Goal: Task Accomplishment & Management: Use online tool/utility

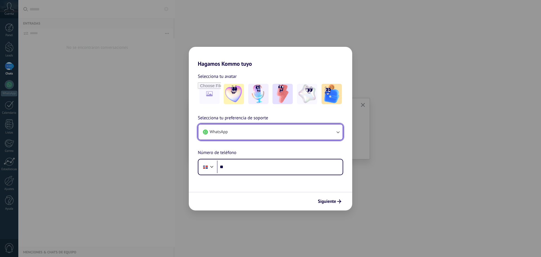
click at [272, 131] on button "WhatsApp" at bounding box center [270, 131] width 144 height 15
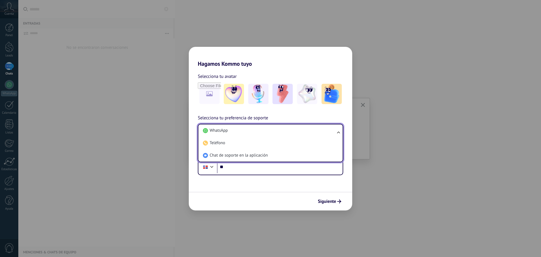
click at [272, 131] on li "WhatsApp" at bounding box center [269, 130] width 137 height 12
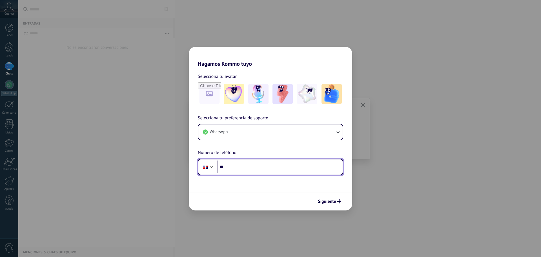
click at [258, 168] on input "**" at bounding box center [280, 166] width 126 height 13
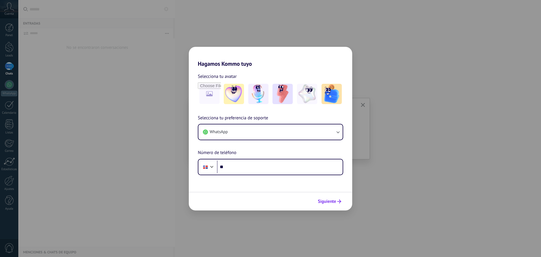
click at [331, 203] on span "Siguiente" at bounding box center [327, 201] width 18 height 4
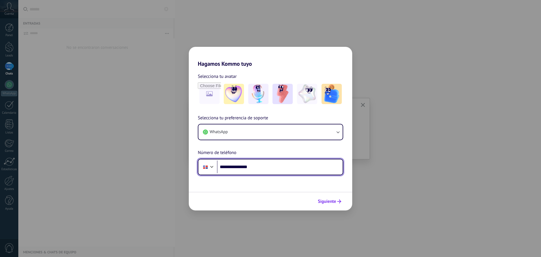
type input "**********"
click at [332, 203] on span "Siguiente" at bounding box center [327, 201] width 18 height 4
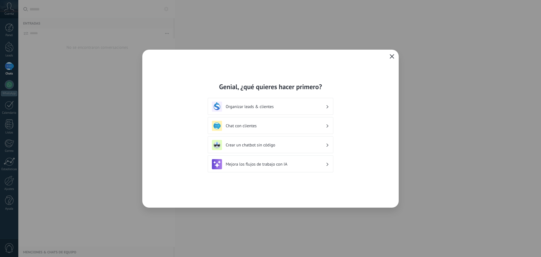
click at [391, 58] on icon "button" at bounding box center [392, 56] width 5 height 5
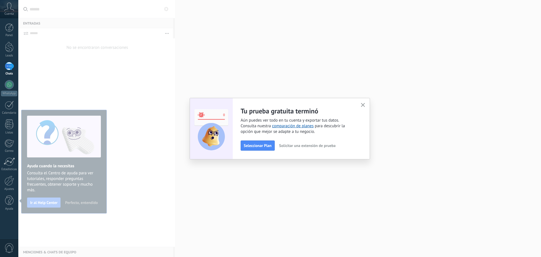
click at [363, 105] on use "button" at bounding box center [363, 105] width 4 height 4
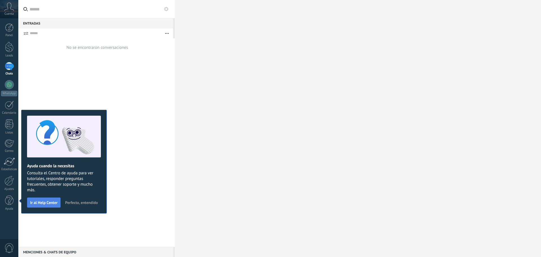
click at [54, 203] on span "Ir al Help Center" at bounding box center [43, 202] width 27 height 4
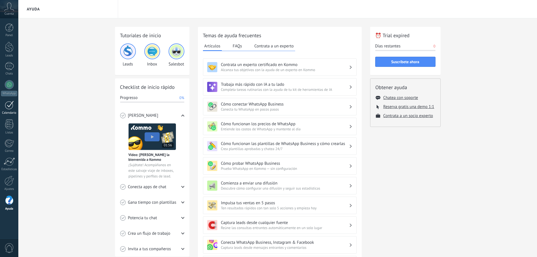
click at [10, 108] on div at bounding box center [9, 105] width 9 height 9
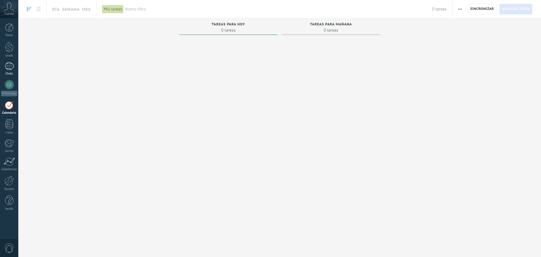
click at [8, 66] on div at bounding box center [9, 66] width 9 height 8
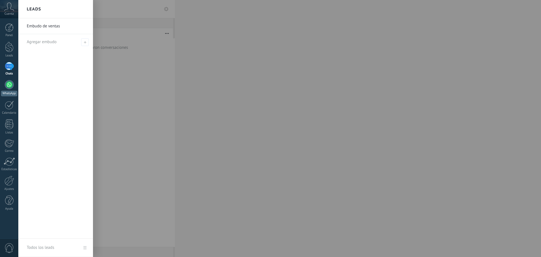
click at [10, 85] on div at bounding box center [9, 84] width 9 height 9
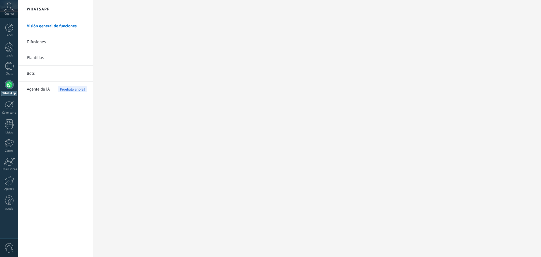
click at [48, 56] on link "Plantillas" at bounding box center [57, 58] width 60 height 16
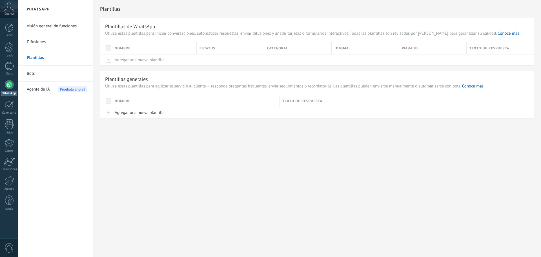
click at [40, 45] on link "Difusiones" at bounding box center [57, 42] width 60 height 16
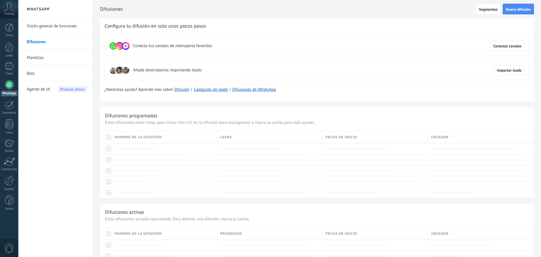
click at [54, 27] on link "Visión general de funciones" at bounding box center [57, 26] width 60 height 16
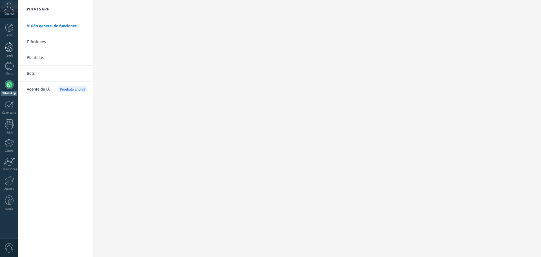
click at [8, 48] on div at bounding box center [9, 47] width 8 height 10
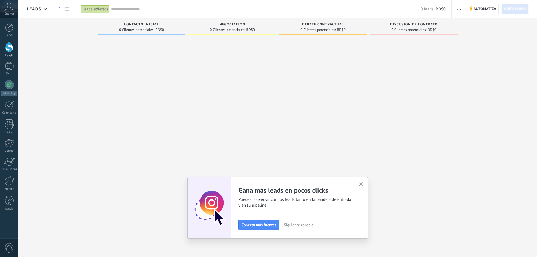
click at [363, 184] on icon "button" at bounding box center [361, 184] width 4 height 4
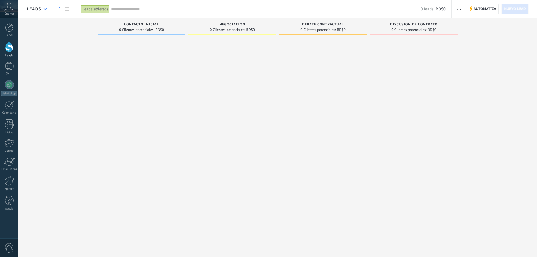
click at [45, 10] on use at bounding box center [45, 9] width 4 height 2
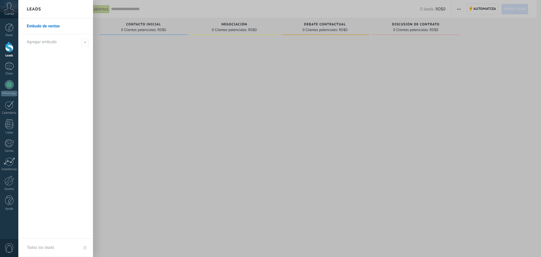
click at [49, 27] on link "Embudo de ventas" at bounding box center [57, 26] width 61 height 16
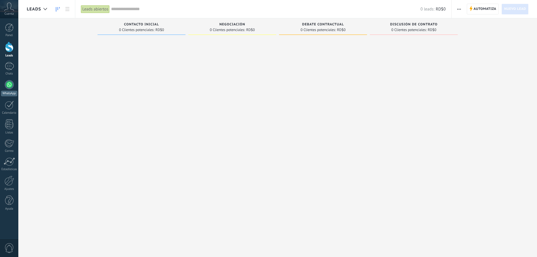
click at [10, 88] on div at bounding box center [9, 84] width 9 height 9
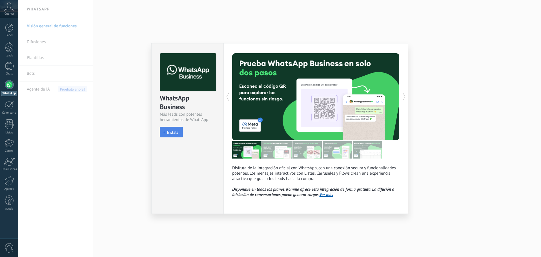
click at [177, 134] on span "Instalar" at bounding box center [173, 132] width 13 height 4
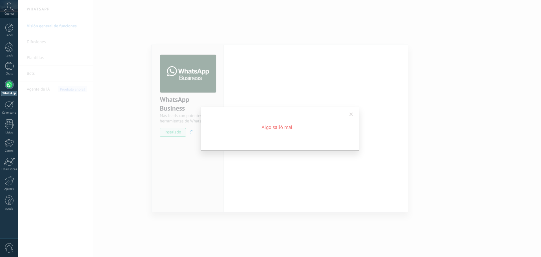
click at [350, 114] on span at bounding box center [351, 114] width 4 height 4
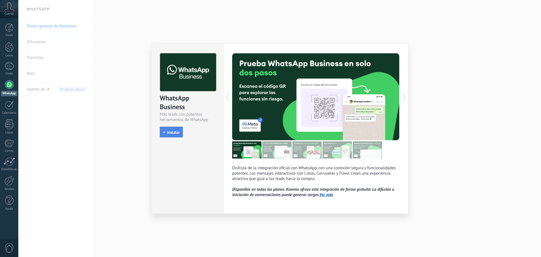
click at [168, 132] on span "Instalar" at bounding box center [173, 132] width 13 height 4
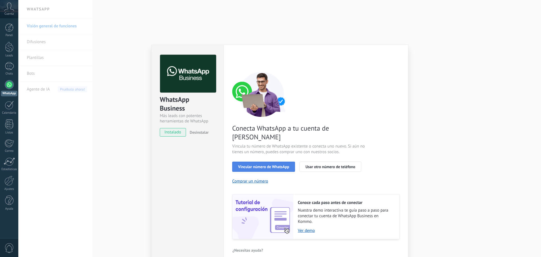
click at [247, 165] on span "Vincular número de WhatsApp" at bounding box center [263, 167] width 51 height 4
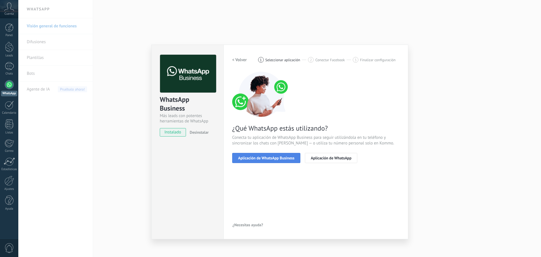
click at [259, 160] on button "Aplicación de WhatsApp Business" at bounding box center [266, 158] width 68 height 10
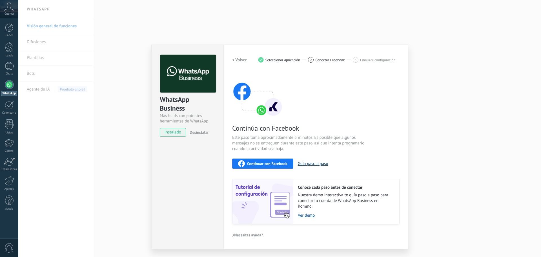
click at [310, 164] on button "Guía paso a paso" at bounding box center [313, 163] width 30 height 5
click at [174, 134] on span "instalado" at bounding box center [173, 132] width 26 height 8
click at [310, 215] on link "Ver demo" at bounding box center [346, 214] width 96 height 5
click at [317, 164] on button "Guía paso a paso" at bounding box center [313, 163] width 30 height 5
click at [245, 61] on h2 "< Volver" at bounding box center [239, 59] width 15 height 5
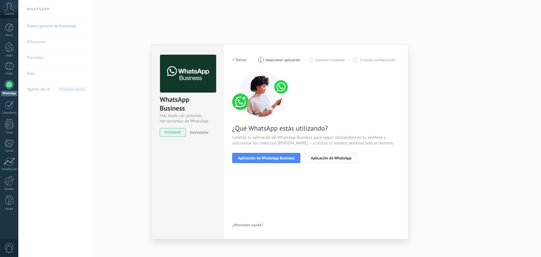
click at [324, 160] on button "Aplicación de WhatsApp" at bounding box center [331, 158] width 52 height 10
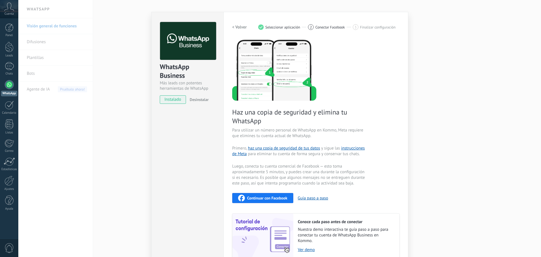
scroll to position [31, 0]
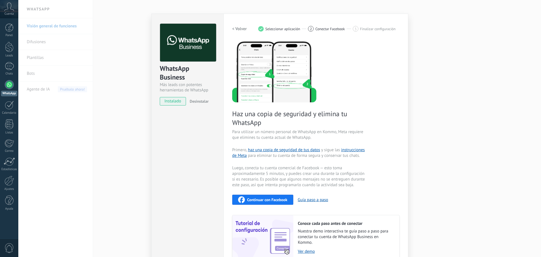
click at [272, 201] on span "Continuar con Facebook" at bounding box center [267, 199] width 40 height 4
click at [272, 200] on span "Continuar con Facebook" at bounding box center [267, 199] width 40 height 4
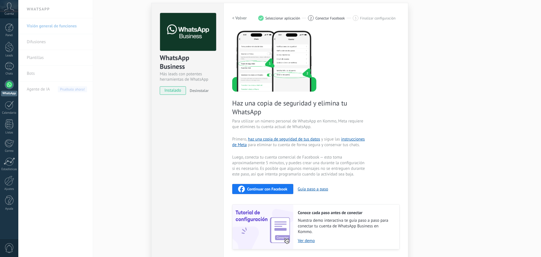
scroll to position [59, 0]
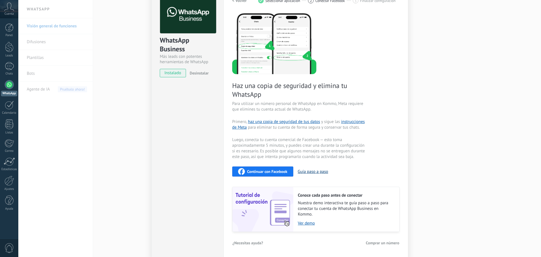
click at [312, 172] on button "Guía paso a paso" at bounding box center [313, 171] width 30 height 5
click at [177, 74] on span "instalado" at bounding box center [173, 73] width 26 height 8
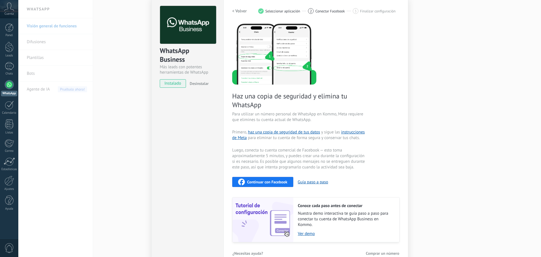
scroll to position [0, 0]
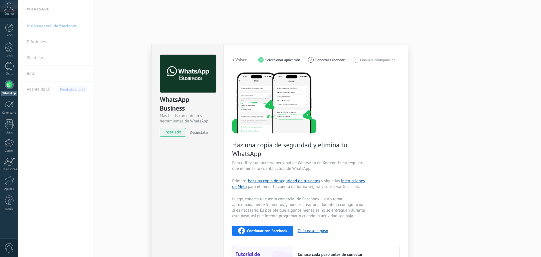
click at [263, 232] on span "Continuar con Facebook" at bounding box center [267, 230] width 40 height 4
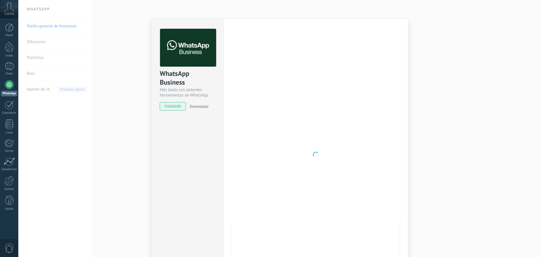
scroll to position [28, 0]
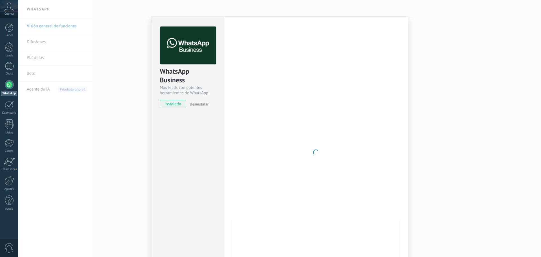
click at [327, 166] on div at bounding box center [315, 151] width 167 height 251
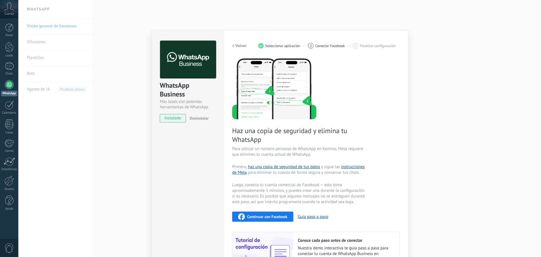
scroll to position [59, 0]
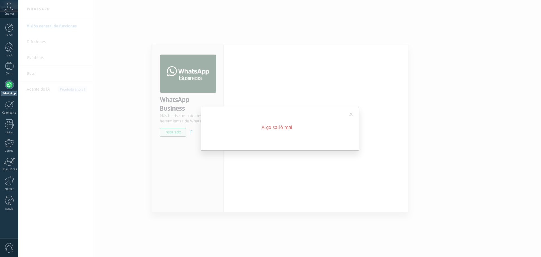
click at [352, 115] on span at bounding box center [351, 114] width 4 height 4
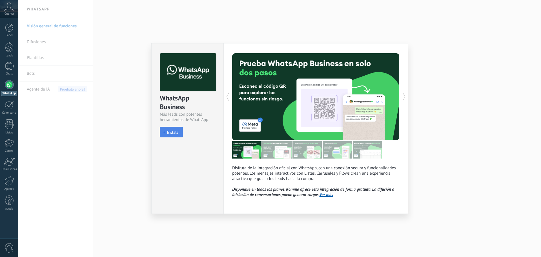
click at [172, 133] on span "Instalar" at bounding box center [173, 132] width 13 height 4
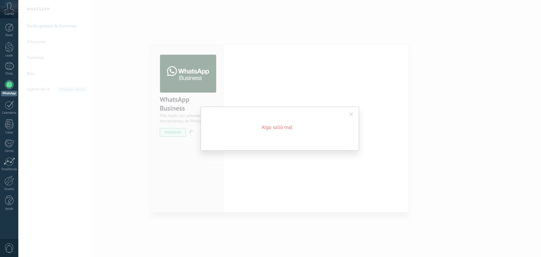
click at [350, 114] on span at bounding box center [351, 114] width 4 height 4
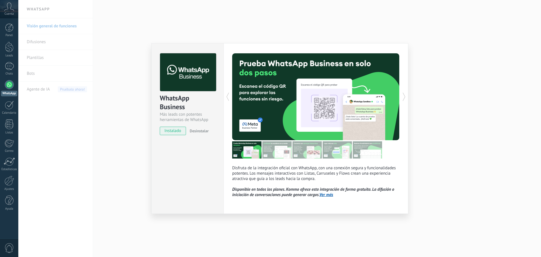
click at [326, 194] on link "Ver más" at bounding box center [326, 194] width 14 height 5
click at [320, 108] on div at bounding box center [358, 96] width 84 height 87
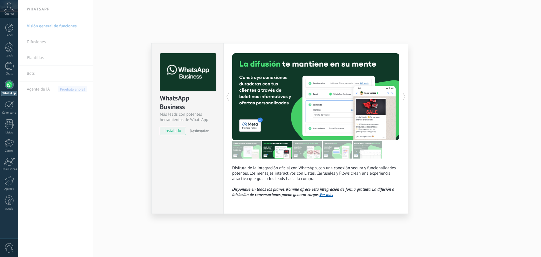
click at [319, 114] on div at bounding box center [358, 96] width 84 height 87
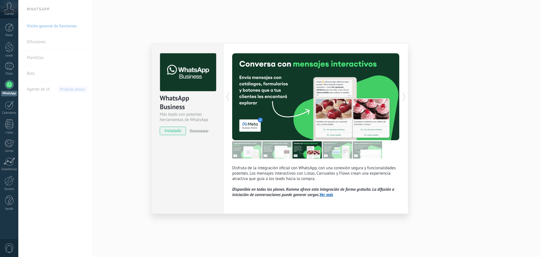
click at [318, 115] on div at bounding box center [358, 96] width 84 height 87
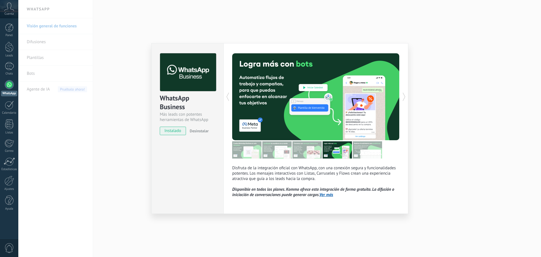
click at [317, 115] on div at bounding box center [358, 96] width 84 height 87
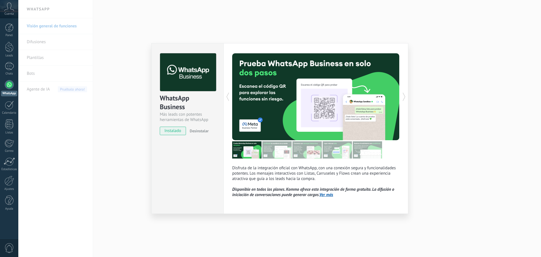
click at [317, 115] on div at bounding box center [358, 96] width 84 height 87
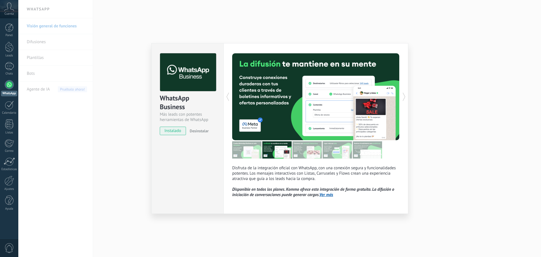
click at [330, 194] on link "Ver más" at bounding box center [326, 194] width 14 height 5
click at [176, 130] on span "instalado" at bounding box center [173, 130] width 26 height 8
click at [202, 132] on span "Desinstalar" at bounding box center [199, 130] width 19 height 5
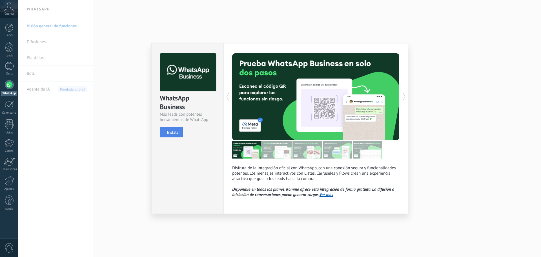
click at [173, 132] on span "Instalar" at bounding box center [173, 132] width 13 height 4
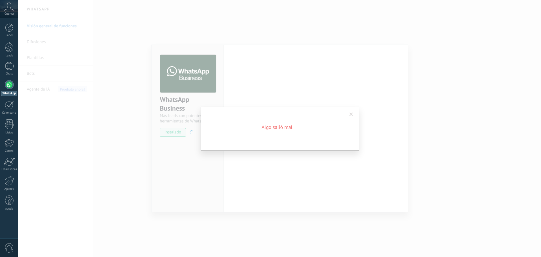
click at [351, 114] on span at bounding box center [351, 114] width 4 height 4
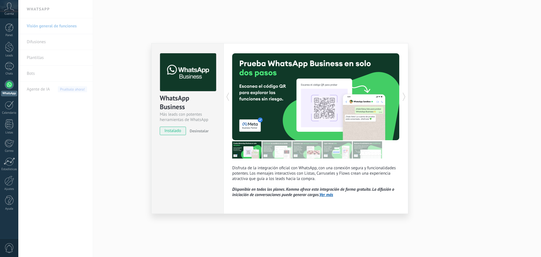
click at [11, 10] on icon at bounding box center [9, 7] width 10 height 8
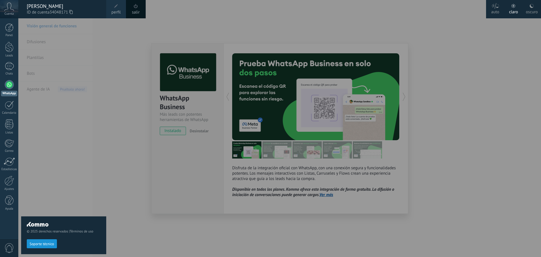
click at [58, 8] on div "[PERSON_NAME]" at bounding box center [64, 6] width 74 height 6
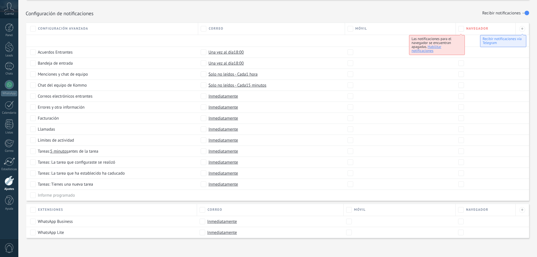
scroll to position [258, 0]
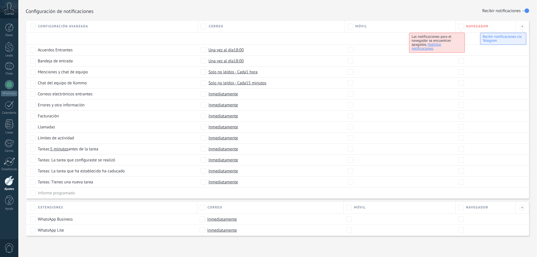
click at [225, 182] on span "Inmediatamente" at bounding box center [223, 182] width 30 height 6
click at [225, 182] on span "Inmediatamente" at bounding box center [223, 181] width 30 height 5
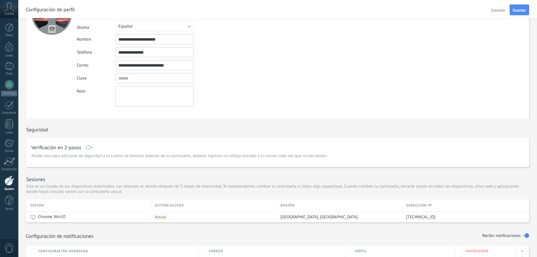
scroll to position [33, 0]
click at [90, 148] on span at bounding box center [89, 147] width 7 height 5
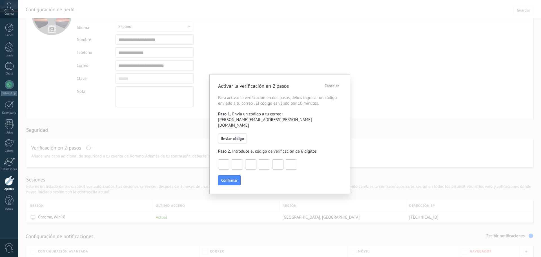
click at [334, 85] on span "Cancelar" at bounding box center [332, 86] width 14 height 4
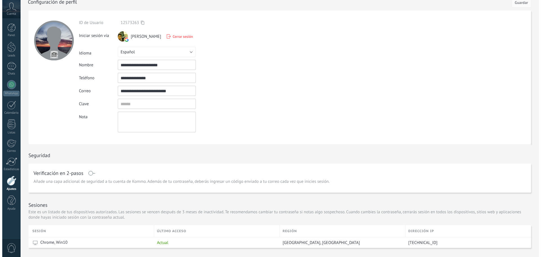
scroll to position [0, 0]
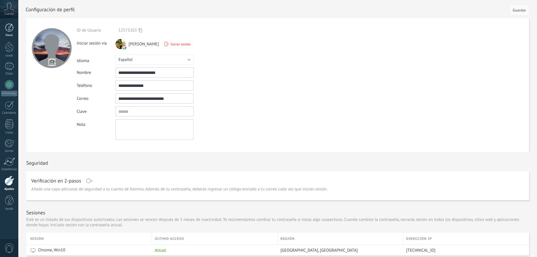
click at [9, 30] on div at bounding box center [9, 27] width 8 height 8
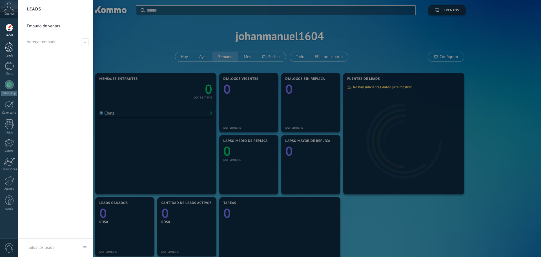
click at [11, 46] on div at bounding box center [9, 47] width 8 height 10
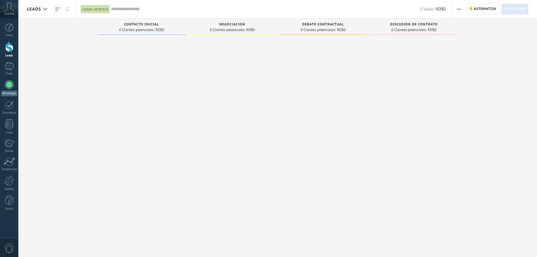
click at [8, 91] on div "WhatsApp" at bounding box center [9, 93] width 16 height 5
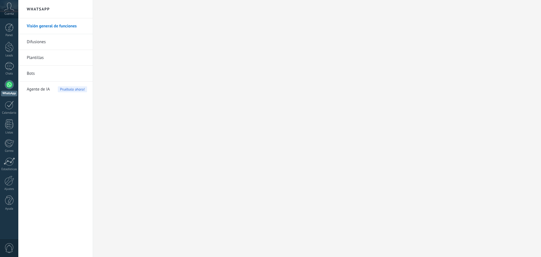
click at [42, 23] on link "Visión general de funciones" at bounding box center [57, 26] width 60 height 16
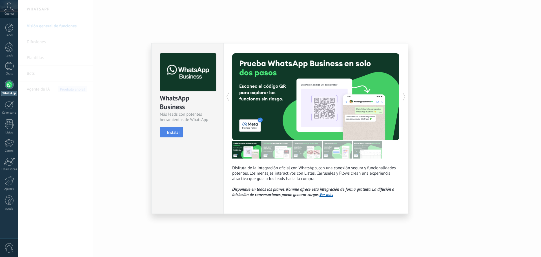
click at [170, 133] on span "Instalar" at bounding box center [173, 132] width 13 height 4
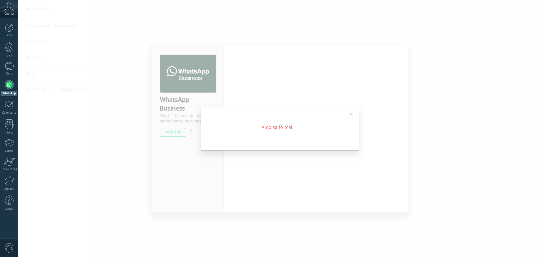
click at [272, 137] on div "Algo salió mal" at bounding box center [280, 128] width 158 height 44
click at [351, 115] on span at bounding box center [351, 114] width 4 height 4
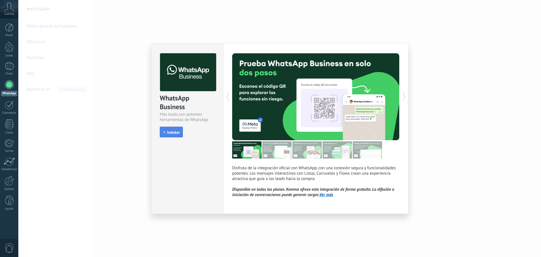
click at [168, 132] on span "Instalar" at bounding box center [173, 132] width 13 height 4
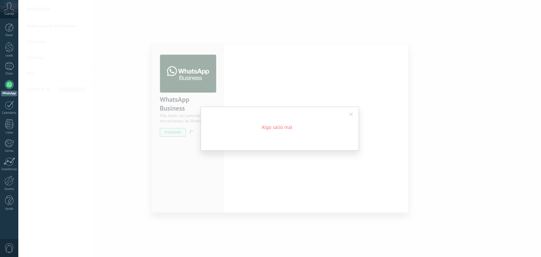
click at [351, 115] on span at bounding box center [351, 114] width 4 height 4
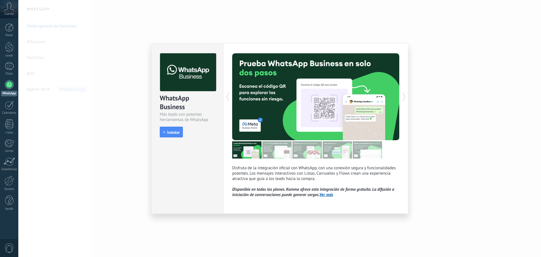
click at [329, 195] on link "Ver más" at bounding box center [326, 194] width 14 height 5
click at [261, 123] on div at bounding box center [274, 96] width 84 height 87
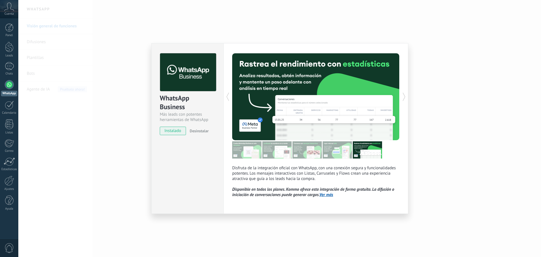
click at [298, 116] on div at bounding box center [274, 96] width 84 height 87
click at [295, 117] on div at bounding box center [274, 96] width 84 height 87
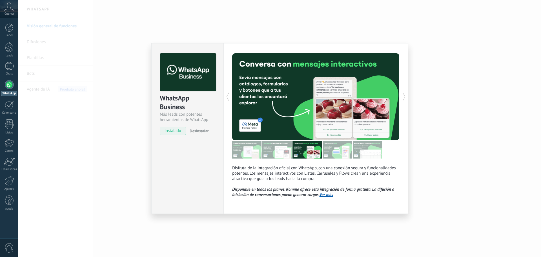
click at [172, 130] on span "instalado" at bounding box center [173, 130] width 26 height 8
click at [203, 131] on span "Desinstalar" at bounding box center [199, 130] width 19 height 5
click at [230, 98] on icon at bounding box center [228, 96] width 6 height 11
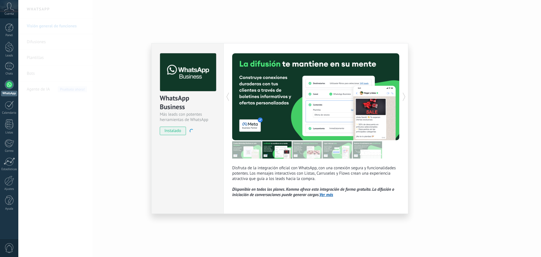
click at [227, 98] on use at bounding box center [227, 97] width 3 height 8
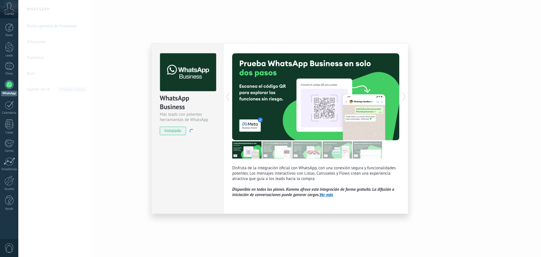
click at [227, 98] on use at bounding box center [227, 97] width 3 height 8
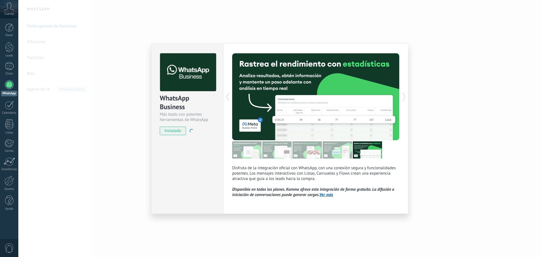
drag, startPoint x: 78, startPoint y: 69, endPoint x: 82, endPoint y: 69, distance: 3.7
click at [78, 69] on div "WhatsApp Business Más leads con potentes herramientas de WhatsApp instalado Des…" at bounding box center [279, 128] width 523 height 257
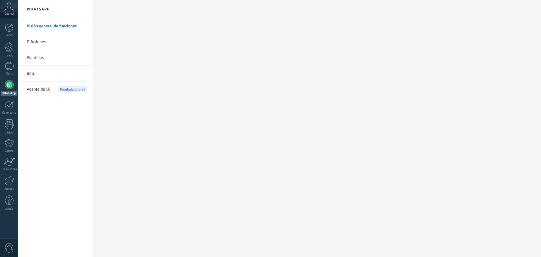
click at [40, 43] on link "Difusiones" at bounding box center [57, 42] width 60 height 16
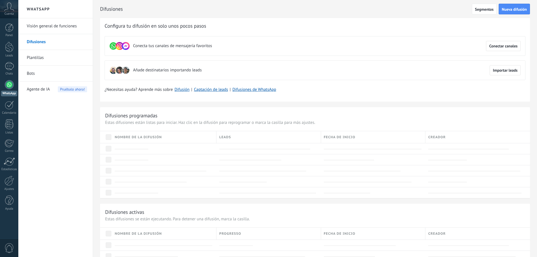
click at [112, 47] on use at bounding box center [113, 45] width 7 height 7
click at [494, 46] on span "Conectar canales" at bounding box center [503, 46] width 28 height 4
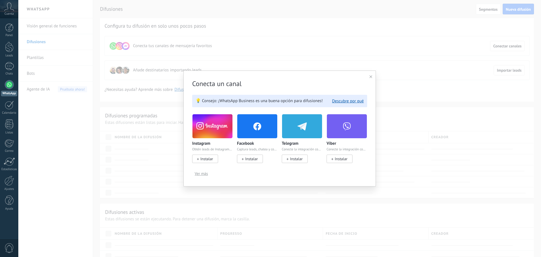
click at [370, 76] on use at bounding box center [370, 76] width 3 height 3
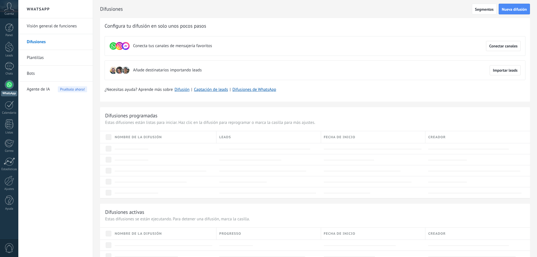
click at [41, 56] on link "Plantillas" at bounding box center [57, 58] width 60 height 16
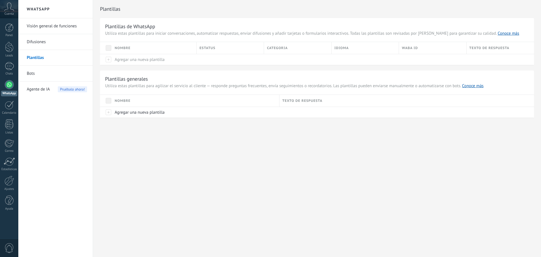
click at [37, 74] on link "Bots" at bounding box center [57, 74] width 60 height 16
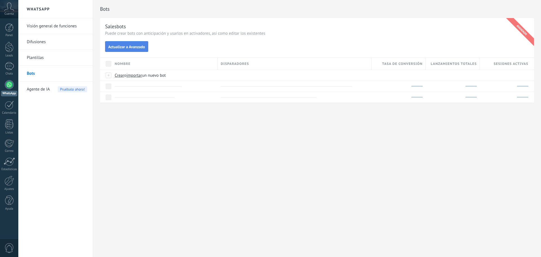
click at [118, 47] on span "Actualizar a Avanzado" at bounding box center [126, 47] width 37 height 4
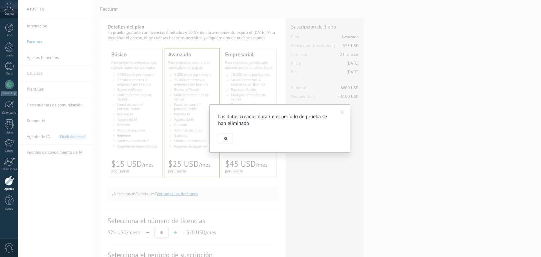
click at [343, 113] on span at bounding box center [343, 112] width 4 height 4
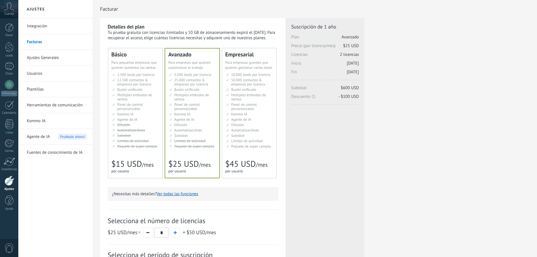
click at [52, 59] on link "Ajustes Generales" at bounding box center [57, 58] width 60 height 16
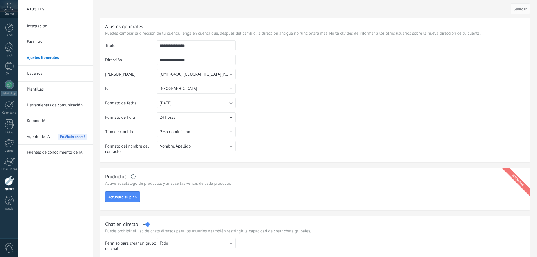
click at [40, 75] on link "Usuarios" at bounding box center [57, 74] width 60 height 16
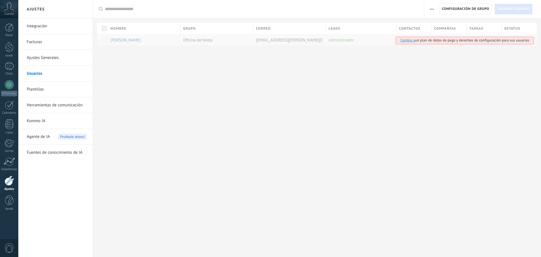
click at [36, 89] on link "Plantillas" at bounding box center [57, 89] width 60 height 16
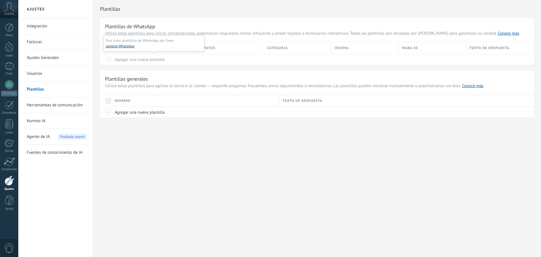
click at [115, 46] on button "conecta WhatsApp" at bounding box center [120, 46] width 29 height 6
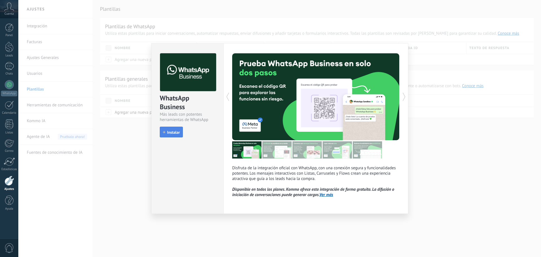
click at [170, 130] on span "Instalar" at bounding box center [173, 132] width 13 height 4
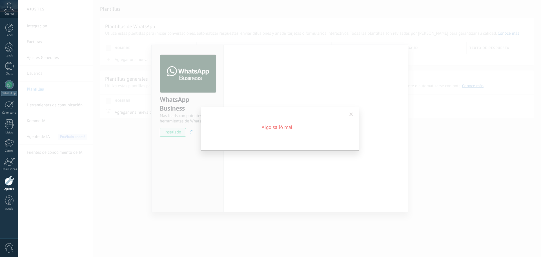
click at [350, 114] on span at bounding box center [351, 114] width 4 height 4
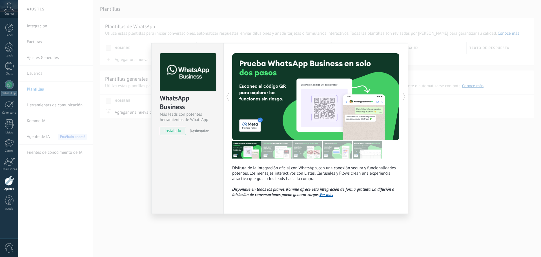
click at [167, 131] on span "instalado" at bounding box center [173, 130] width 26 height 8
click at [208, 132] on span "Desinstalar" at bounding box center [199, 130] width 19 height 5
click at [324, 195] on link "Ver más" at bounding box center [326, 194] width 14 height 5
click at [135, 148] on div "WhatsApp Business Más leads con potentes herramientas de WhatsApp install Insta…" at bounding box center [279, 128] width 523 height 257
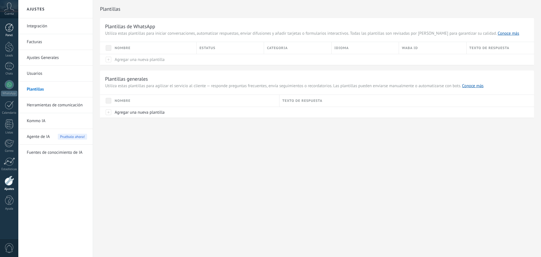
click at [7, 34] on div "Panel" at bounding box center [9, 36] width 16 height 4
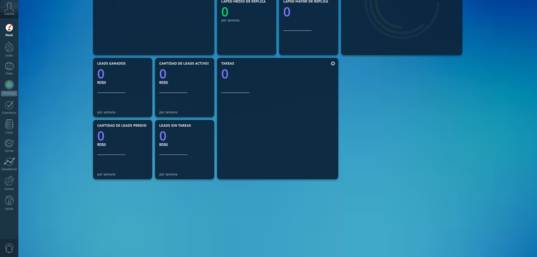
scroll to position [141, 0]
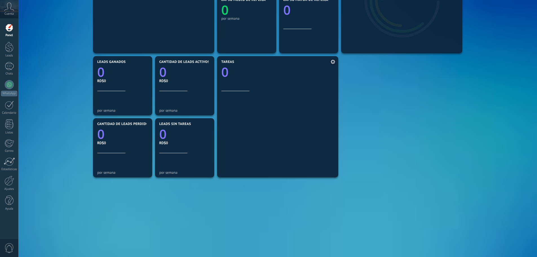
click at [274, 144] on div at bounding box center [277, 132] width 113 height 83
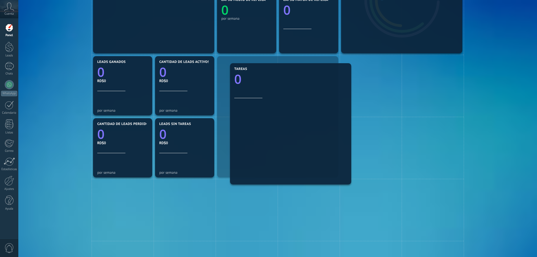
drag, startPoint x: 274, startPoint y: 144, endPoint x: 279, endPoint y: 148, distance: 7.0
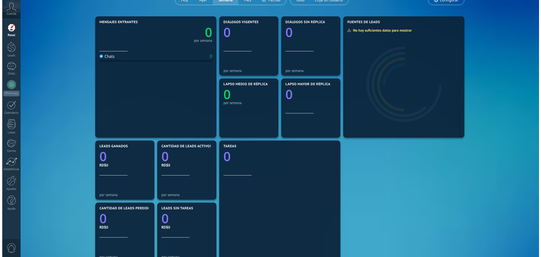
scroll to position [0, 0]
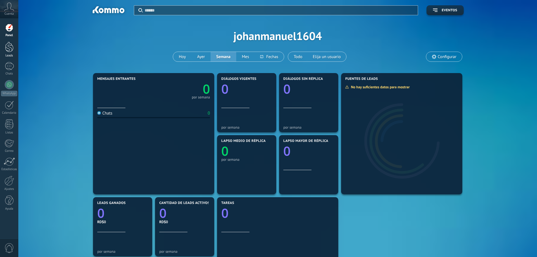
click at [10, 50] on div at bounding box center [9, 47] width 8 height 10
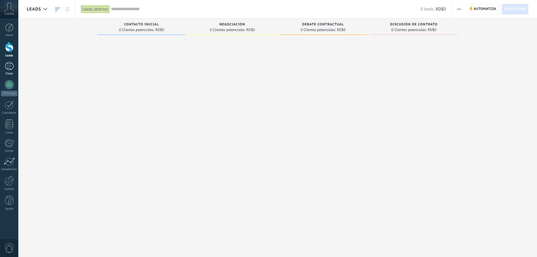
click at [9, 72] on link "Chats" at bounding box center [9, 69] width 18 height 14
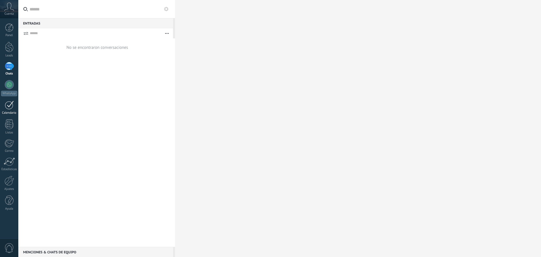
click at [9, 107] on div at bounding box center [9, 105] width 9 height 9
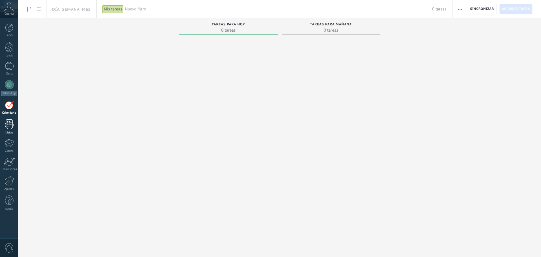
click at [10, 123] on div at bounding box center [9, 124] width 8 height 10
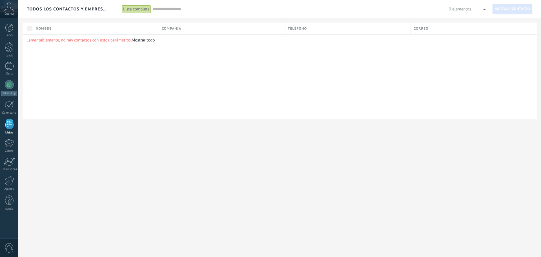
click at [146, 41] on link "Mostrar todo" at bounding box center [143, 39] width 23 height 5
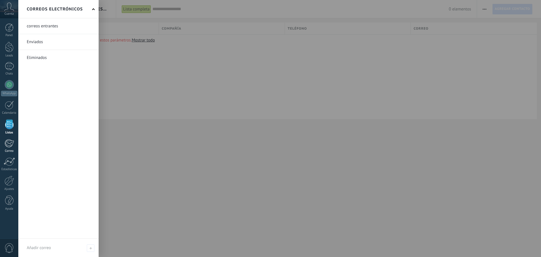
click at [10, 145] on div at bounding box center [9, 143] width 9 height 8
